Goal: Check status: Check status

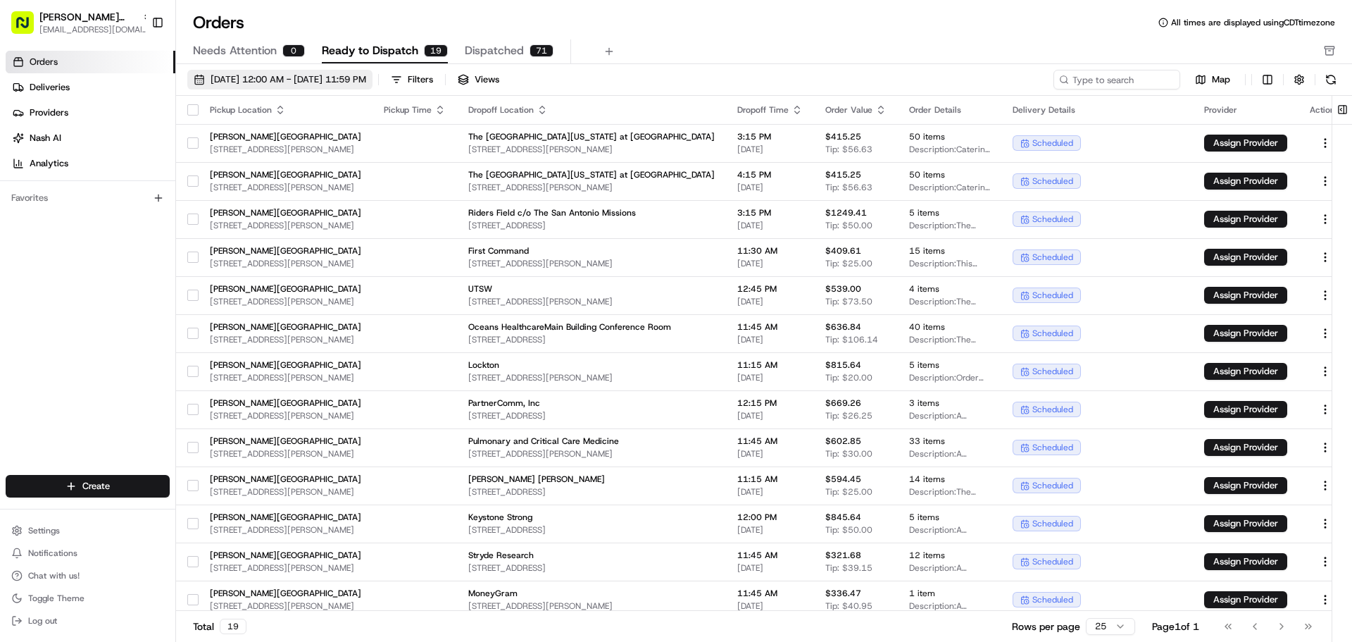
click at [366, 83] on span "[DATE] 12:00 AM - [DATE] 11:59 PM" at bounding box center [289, 79] width 156 height 13
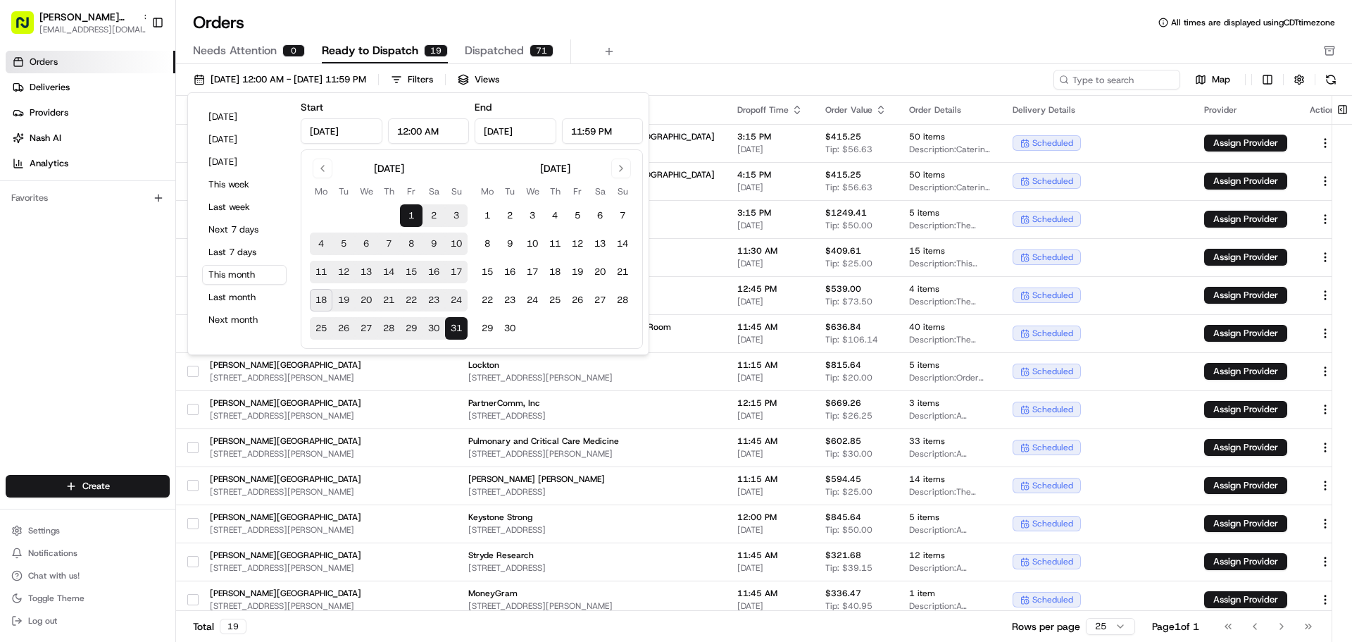
click at [321, 304] on button "18" at bounding box center [321, 300] width 23 height 23
type input "[DATE]"
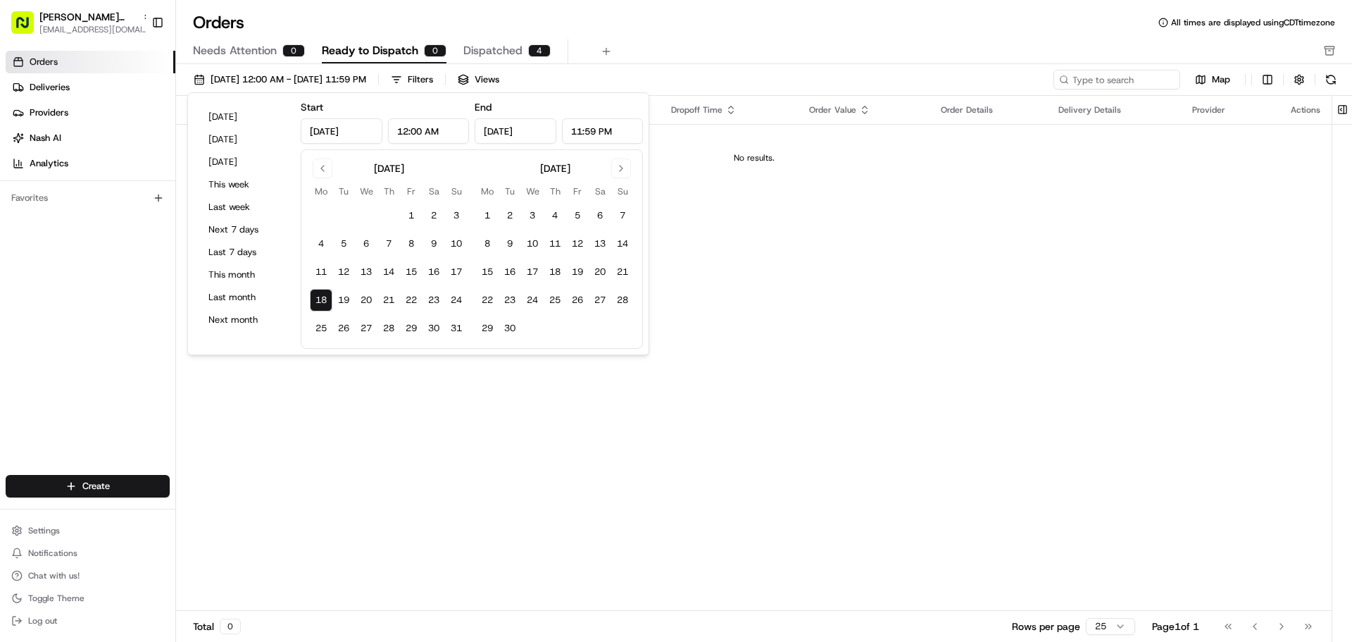
click at [574, 54] on div "Needs Attention 0 Ready to Dispatch 0 Dispatched 4" at bounding box center [754, 51] width 1123 height 24
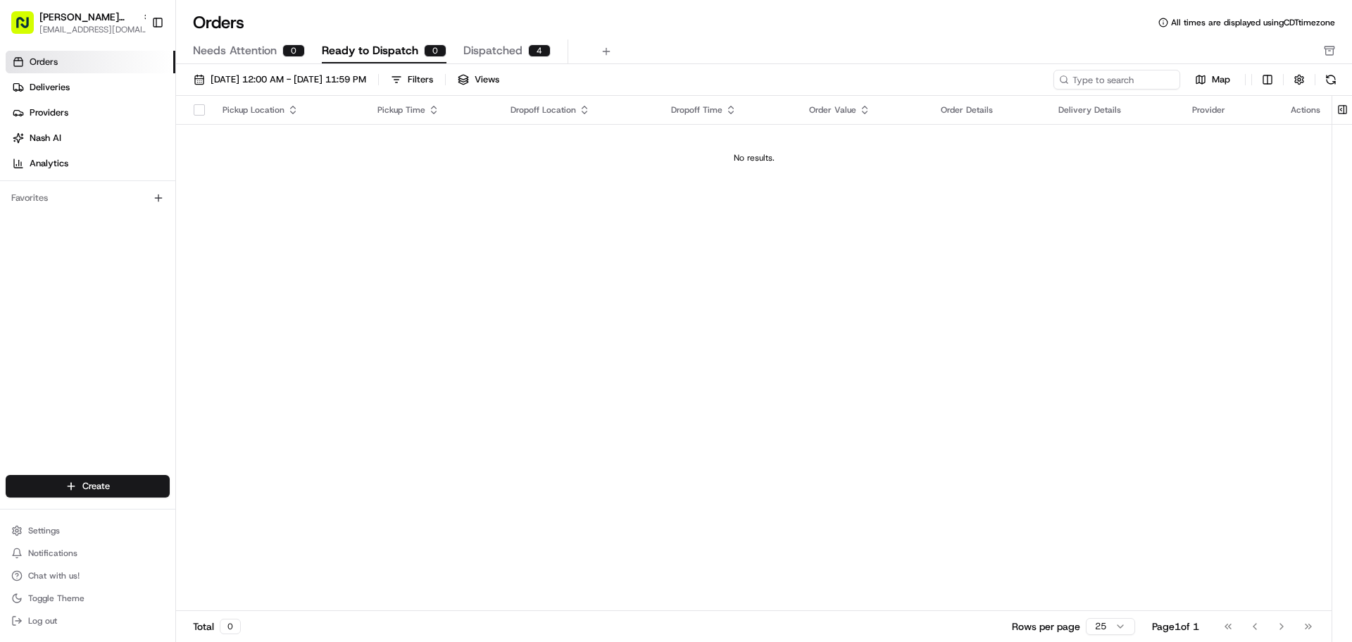
click at [494, 44] on span "Dispatched" at bounding box center [492, 50] width 59 height 17
